Goal: Task Accomplishment & Management: Use online tool/utility

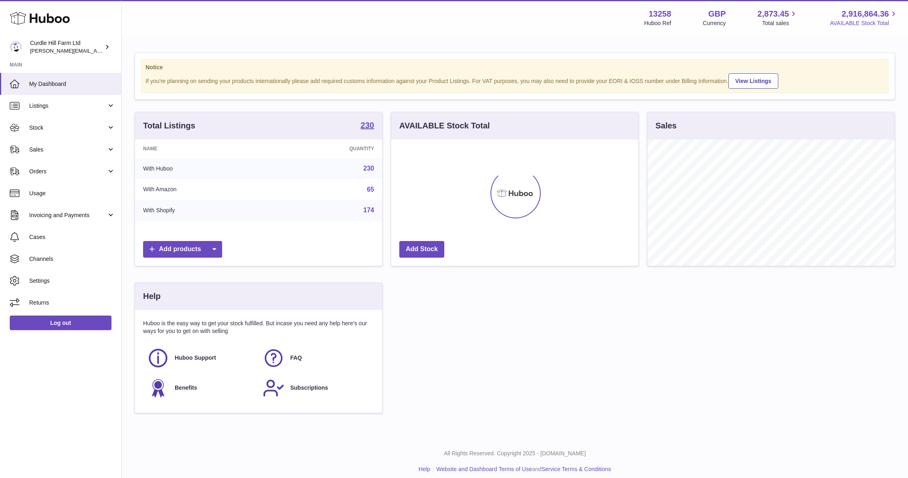
scroll to position [126, 247]
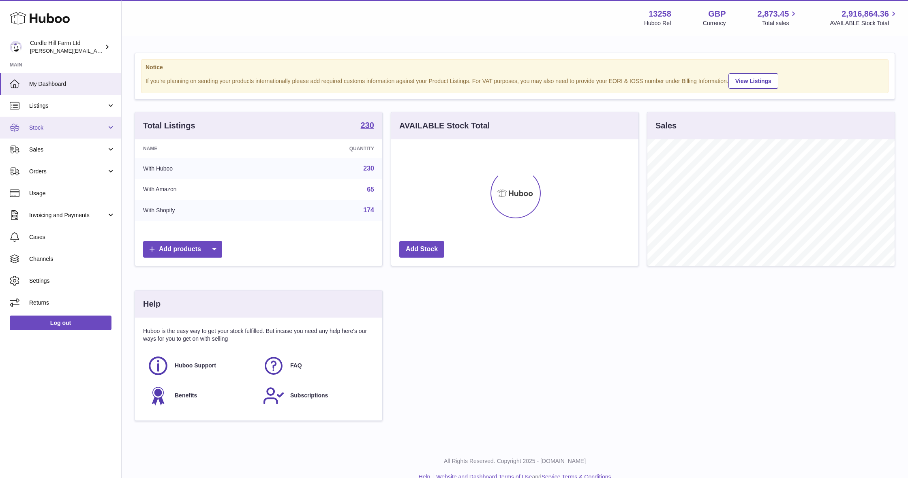
click at [77, 117] on link "Stock" at bounding box center [60, 128] width 121 height 22
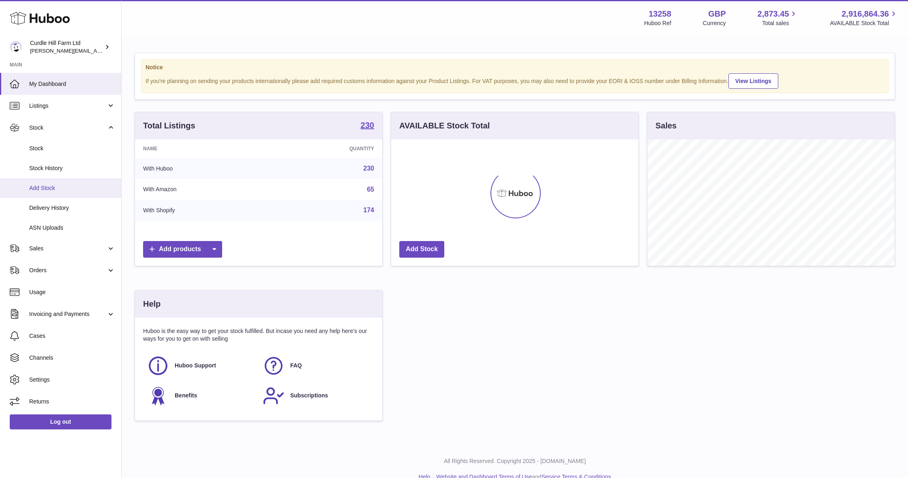
click at [72, 188] on span "Add Stock" at bounding box center [72, 188] width 86 height 8
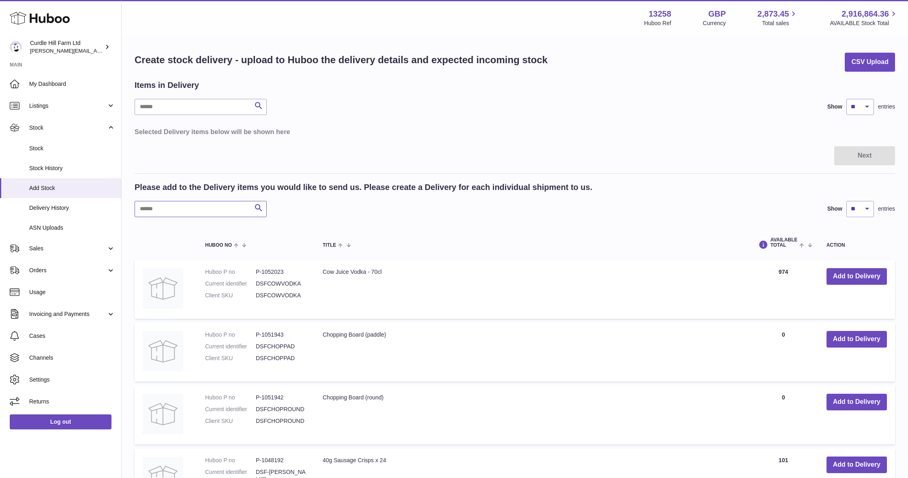
click at [225, 201] on input "text" at bounding box center [201, 209] width 132 height 16
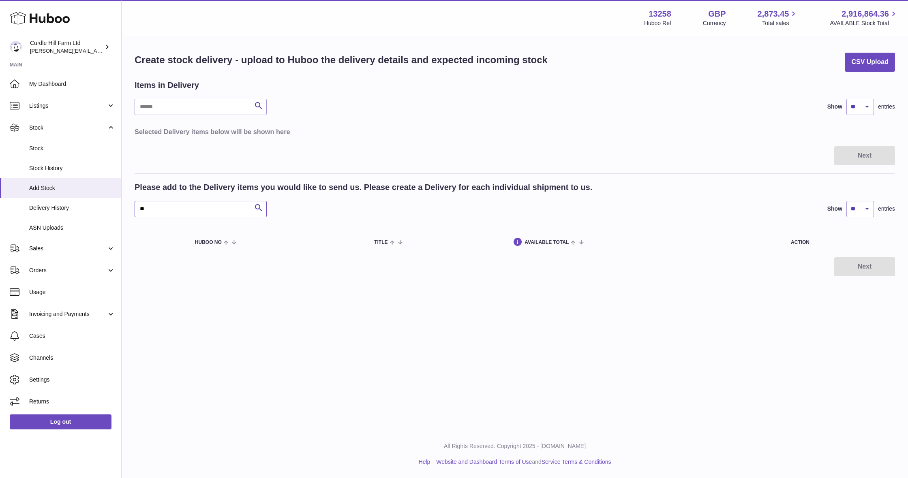
type input "*"
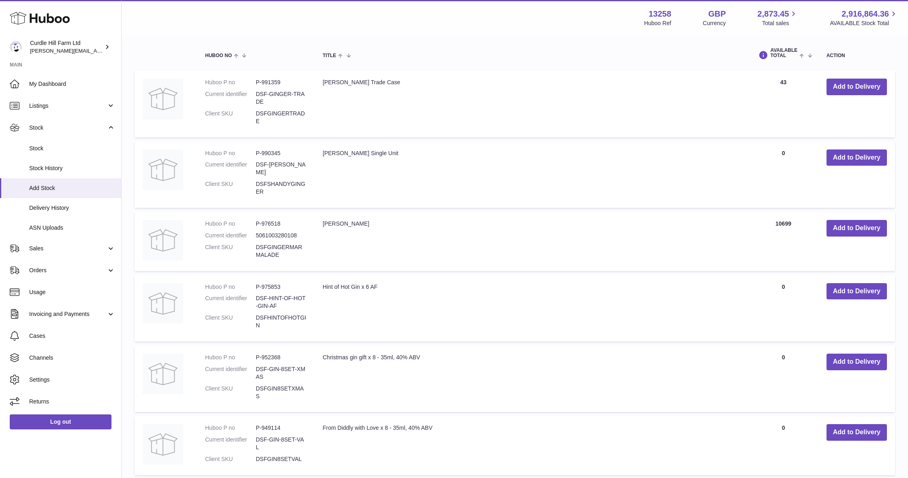
scroll to position [206, 0]
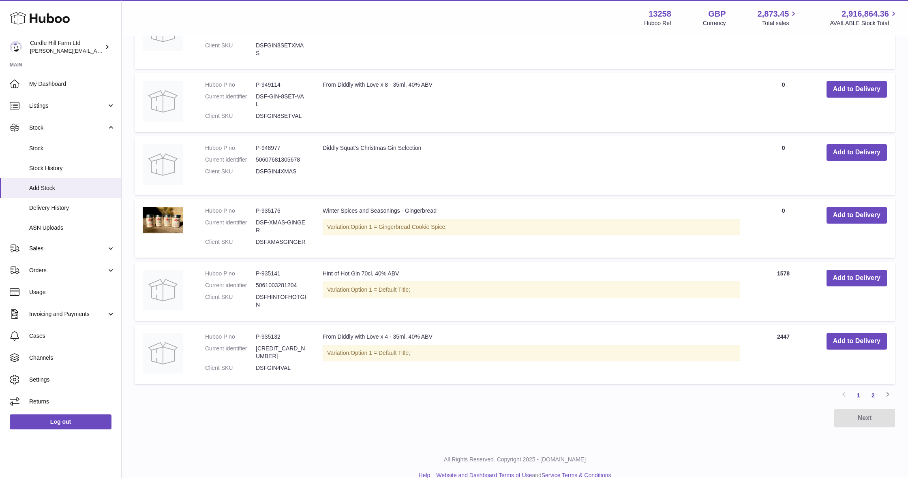
type input "***"
click at [869, 388] on link "2" at bounding box center [873, 395] width 15 height 15
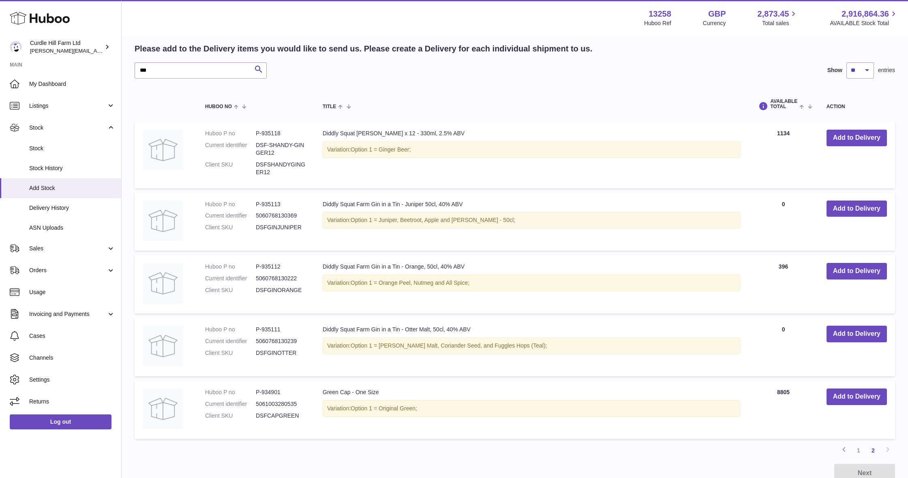
scroll to position [143, 0]
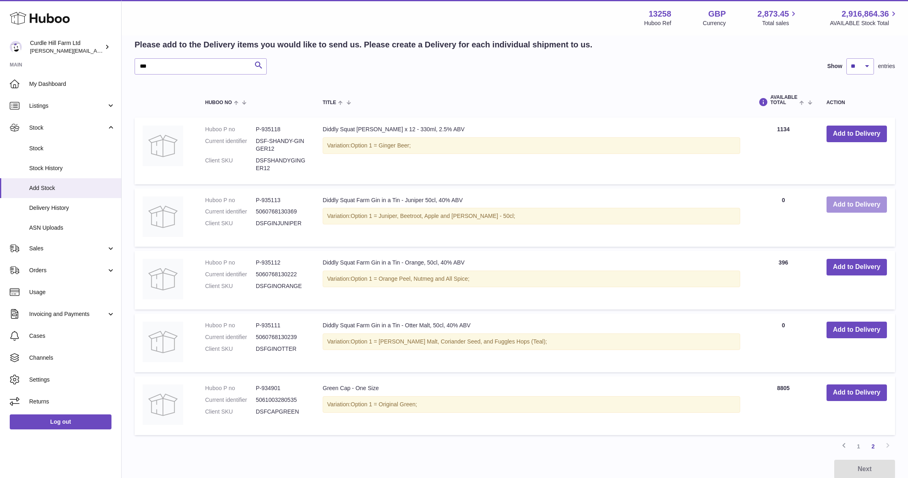
click at [846, 203] on button "Add to Delivery" at bounding box center [856, 205] width 60 height 17
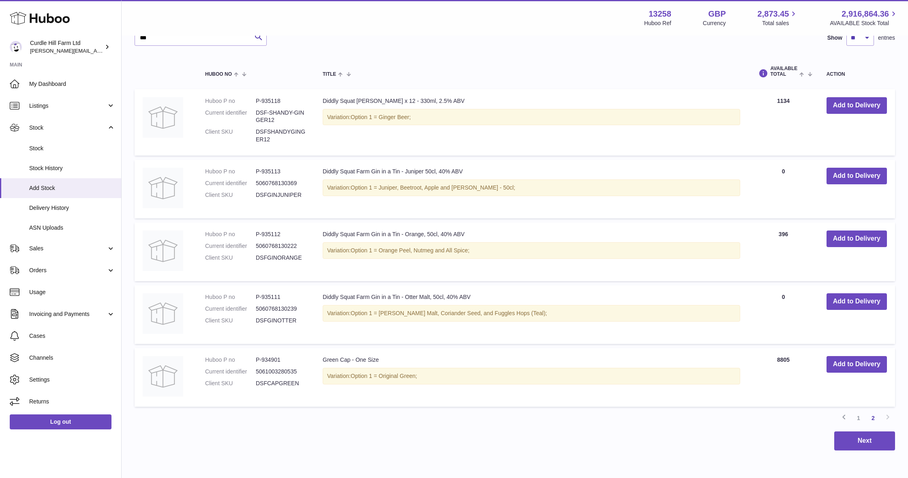
scroll to position [248, 0]
click at [842, 294] on button "Add to Delivery" at bounding box center [856, 301] width 60 height 17
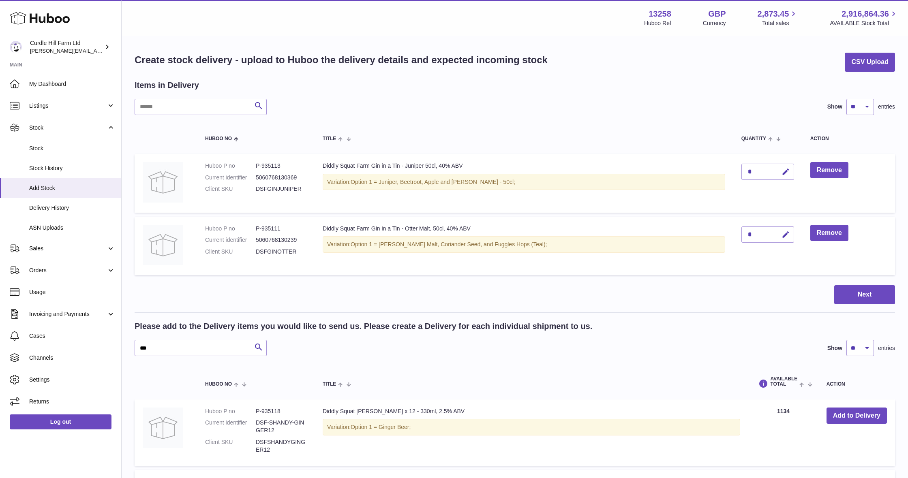
scroll to position [0, 0]
click at [782, 173] on icon "button" at bounding box center [785, 172] width 9 height 9
click at [787, 174] on input "***" at bounding box center [767, 172] width 53 height 16
type input "***"
click at [782, 172] on icon "submit" at bounding box center [785, 171] width 7 height 7
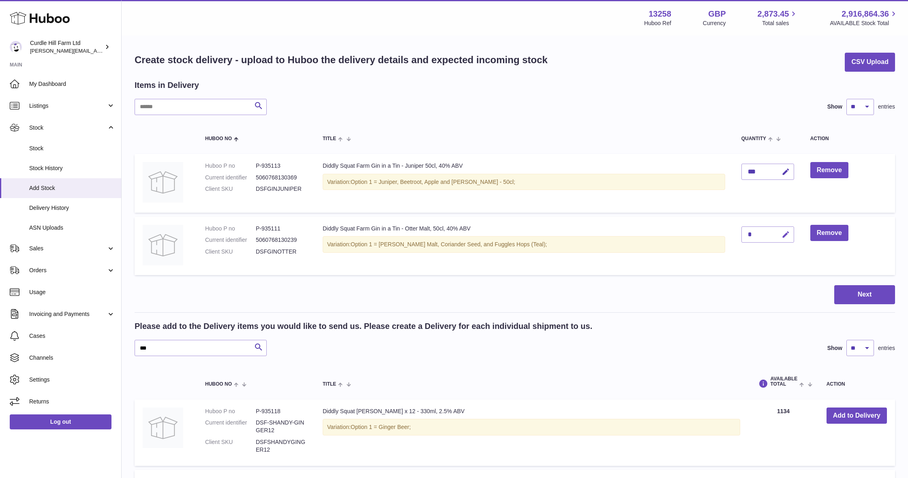
click at [783, 239] on button "button" at bounding box center [784, 235] width 19 height 17
type input "***"
click at [782, 235] on icon "submit" at bounding box center [785, 234] width 7 height 7
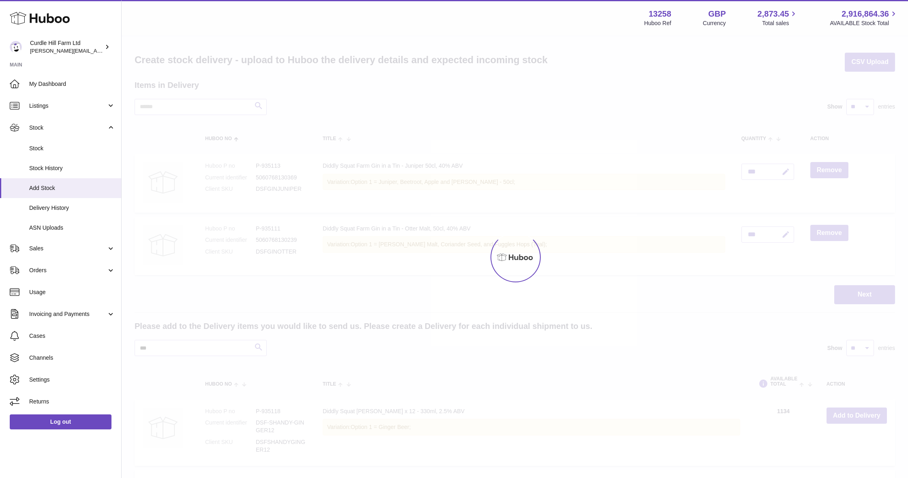
click at [865, 293] on button "Next" at bounding box center [864, 294] width 61 height 19
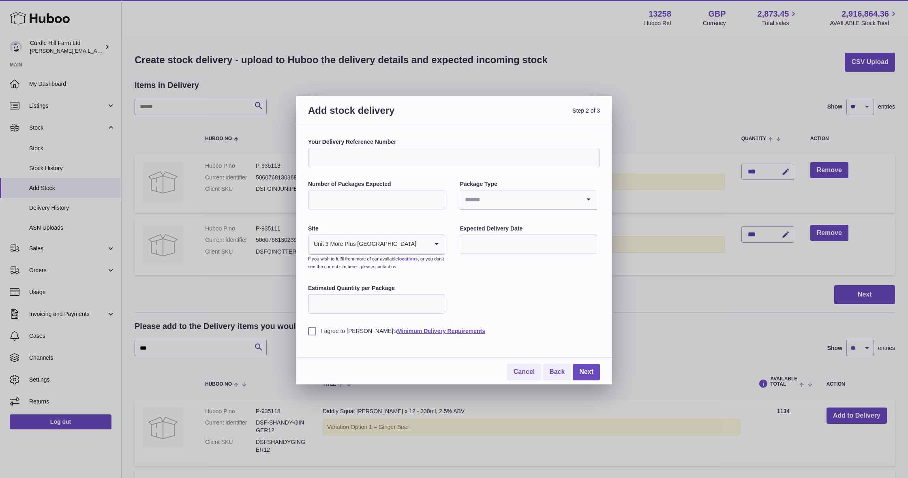
click at [466, 162] on input "Your Delivery Reference Number" at bounding box center [454, 157] width 292 height 19
type input "**********"
type input "*"
click at [507, 200] on input "Search for option" at bounding box center [520, 199] width 120 height 19
click at [509, 235] on li "Pallets" at bounding box center [527, 238] width 135 height 16
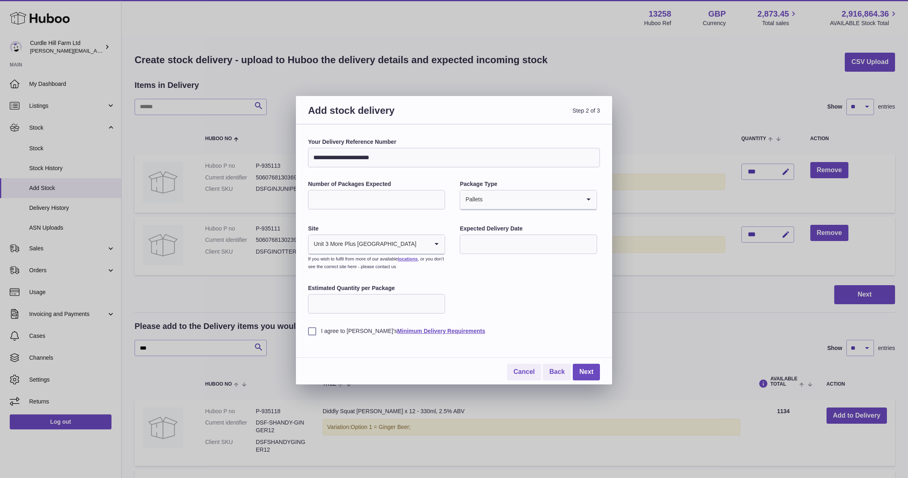
click at [511, 241] on input "text" at bounding box center [528, 244] width 137 height 19
drag, startPoint x: 534, startPoint y: 341, endPoint x: 402, endPoint y: 323, distance: 134.1
click at [532, 341] on span "22" at bounding box center [537, 343] width 15 height 15
type input "**********"
click at [308, 328] on label "I agree to Huboo's Minimum Delivery Requirements" at bounding box center [454, 331] width 292 height 8
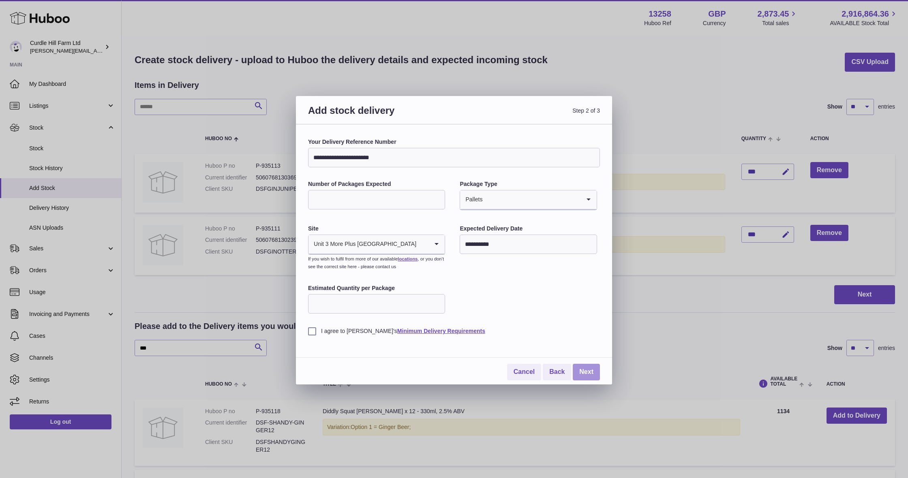
click at [596, 368] on link "Next" at bounding box center [586, 372] width 27 height 17
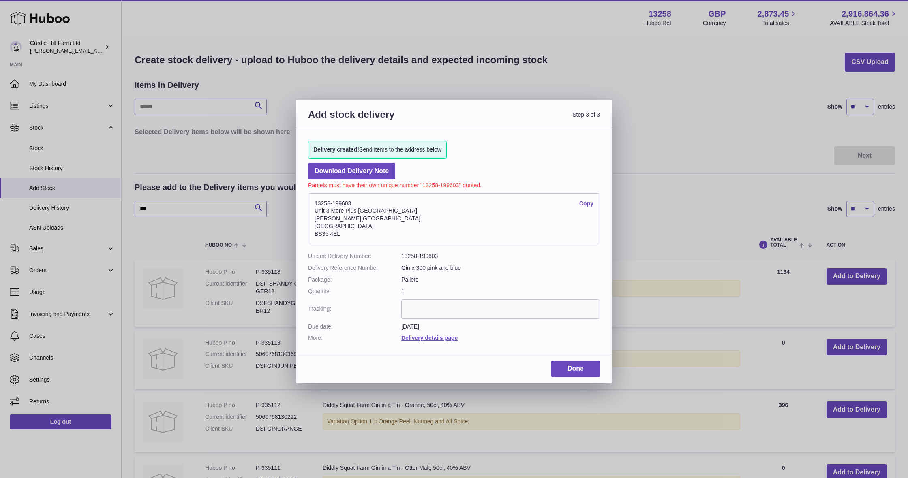
drag, startPoint x: 342, startPoint y: 230, endPoint x: 314, endPoint y: 200, distance: 40.7
click at [314, 200] on address "13258-199603 Copy Unit 3 More Plus Central Park Hudson Avenue Severn Beach BS35…" at bounding box center [454, 218] width 292 height 51
copy address "13258-199603 Copy Unit 3 More Plus Central Park Hudson Avenue Severn Beach BS35…"
click at [578, 363] on link "Done" at bounding box center [575, 369] width 49 height 17
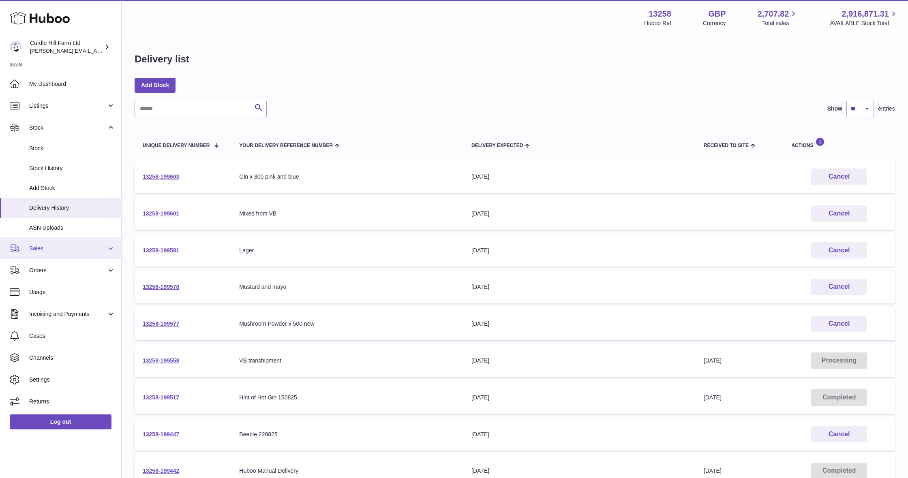
click at [68, 248] on span "Sales" at bounding box center [67, 249] width 77 height 8
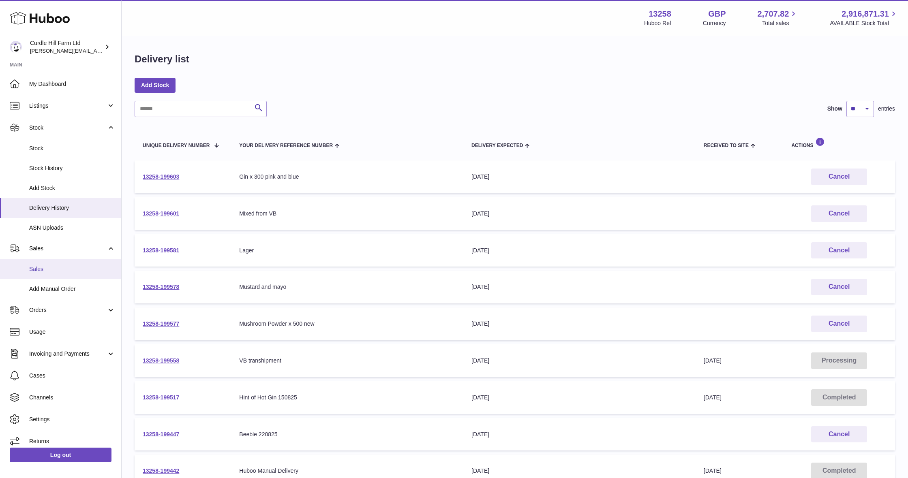
click at [73, 271] on link "Sales" at bounding box center [60, 269] width 121 height 20
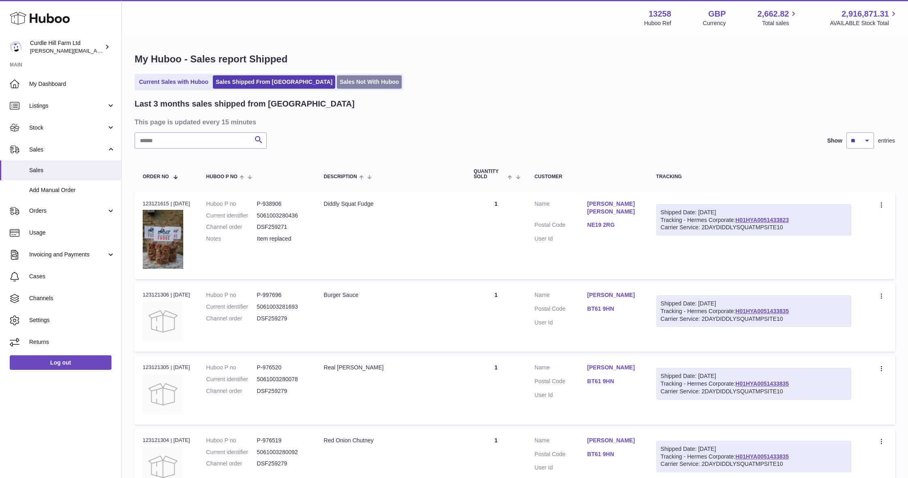
click at [337, 87] on link "Sales Not With Huboo" at bounding box center [369, 81] width 65 height 13
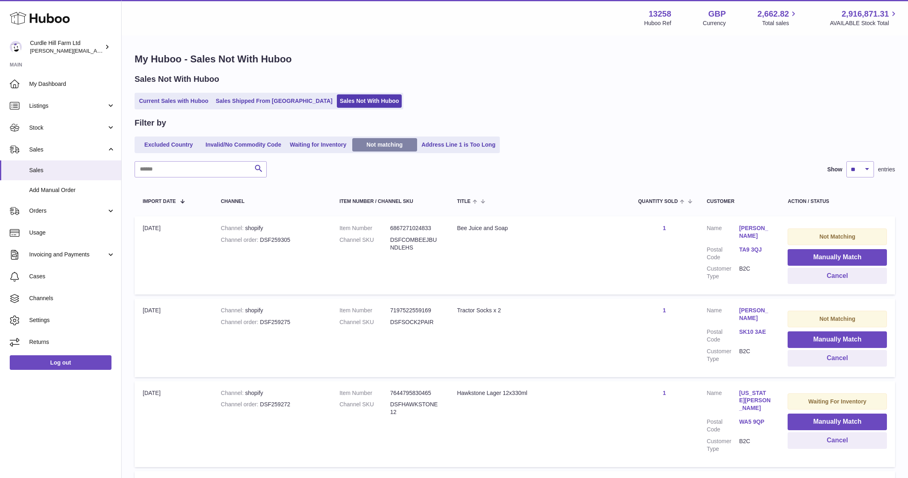
click at [406, 144] on link "Not matching" at bounding box center [384, 144] width 65 height 13
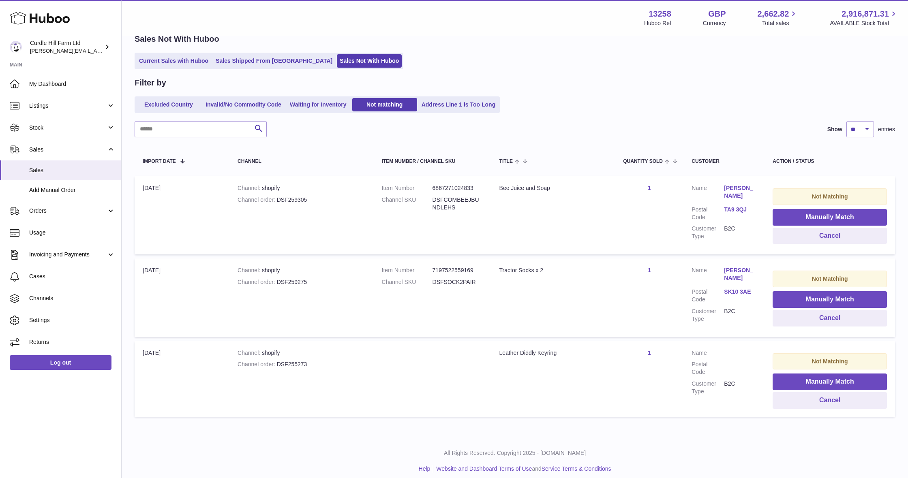
scroll to position [40, 0]
click at [344, 109] on link "Waiting for Inventory" at bounding box center [318, 104] width 65 height 13
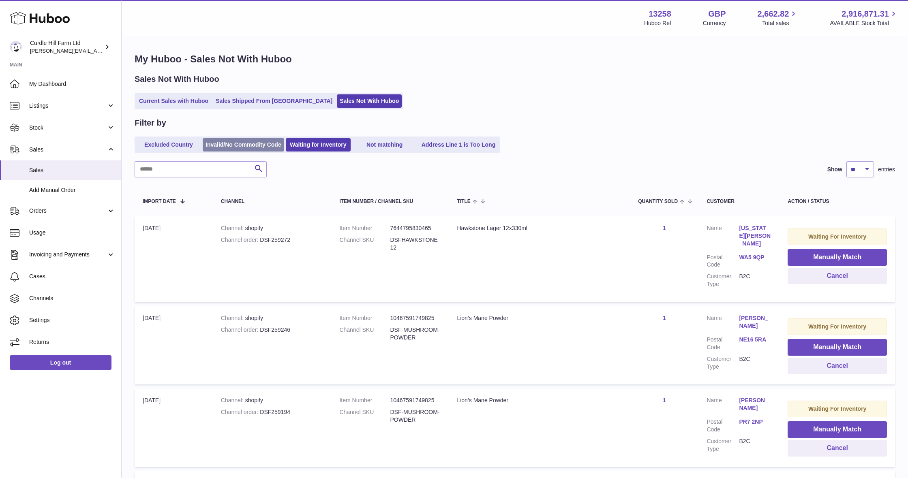
click at [270, 145] on link "Invalid/No Commodity Code" at bounding box center [243, 144] width 81 height 13
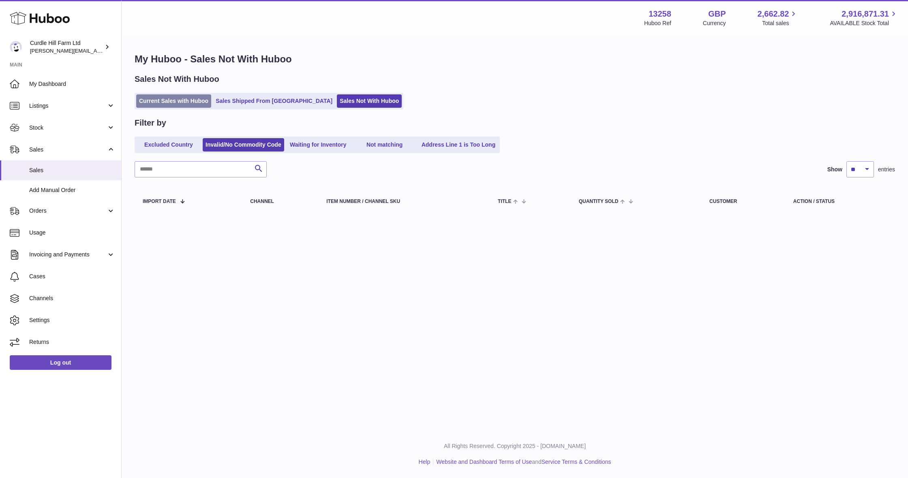
click at [181, 98] on link "Current Sales with Huboo" at bounding box center [173, 100] width 75 height 13
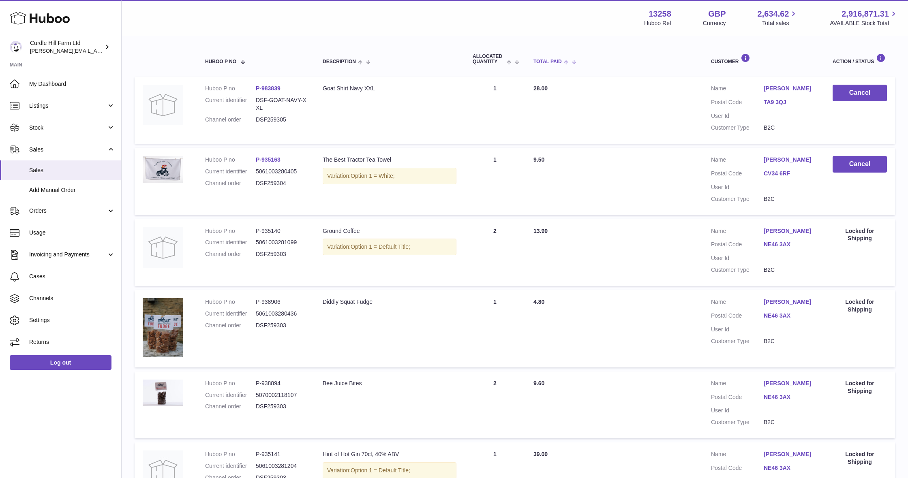
scroll to position [128, 0]
